Goal: Information Seeking & Learning: Learn about a topic

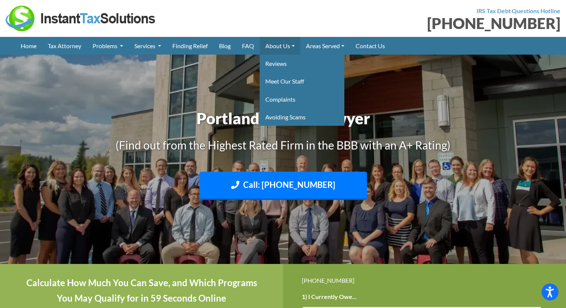
click at [280, 46] on link "About Us" at bounding box center [280, 46] width 41 height 18
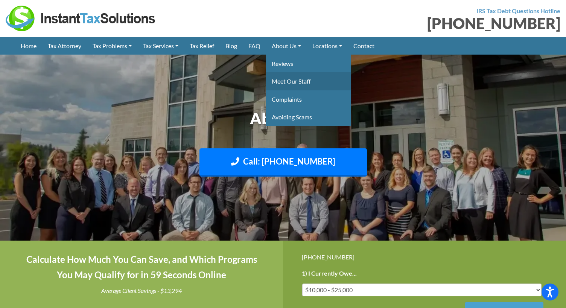
click at [291, 81] on link "Meet Our Staff" at bounding box center [308, 81] width 85 height 18
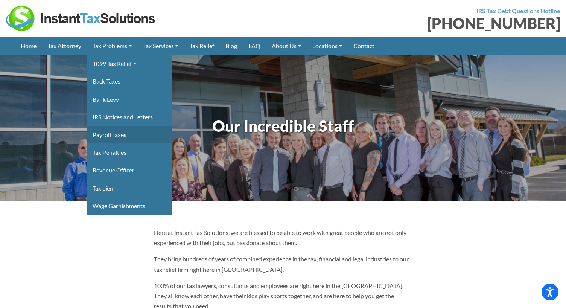
click at [119, 135] on link "Payroll Taxes" at bounding box center [129, 135] width 85 height 18
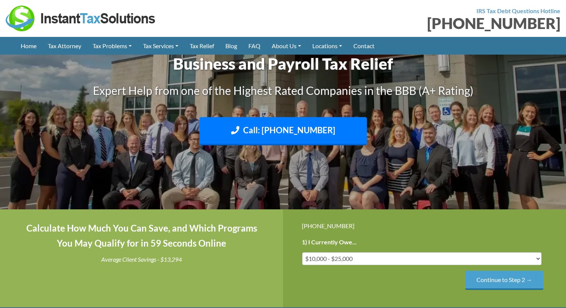
scroll to position [171, 0]
